Goal: Check status: Check status

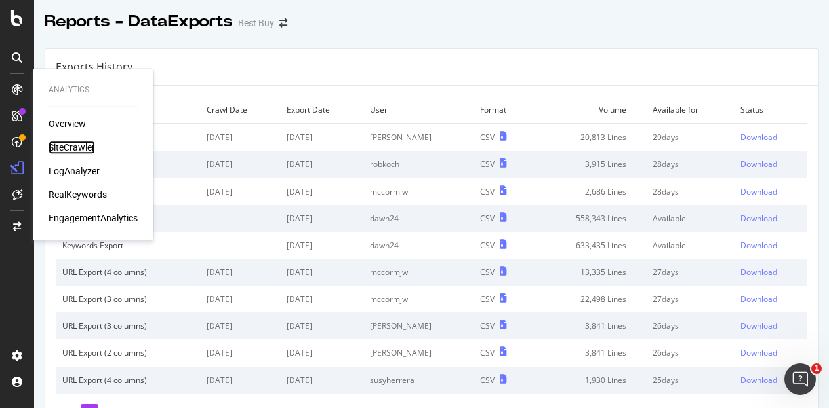
click at [85, 142] on div "SiteCrawler" at bounding box center [72, 147] width 47 height 13
